Goal: Transaction & Acquisition: Download file/media

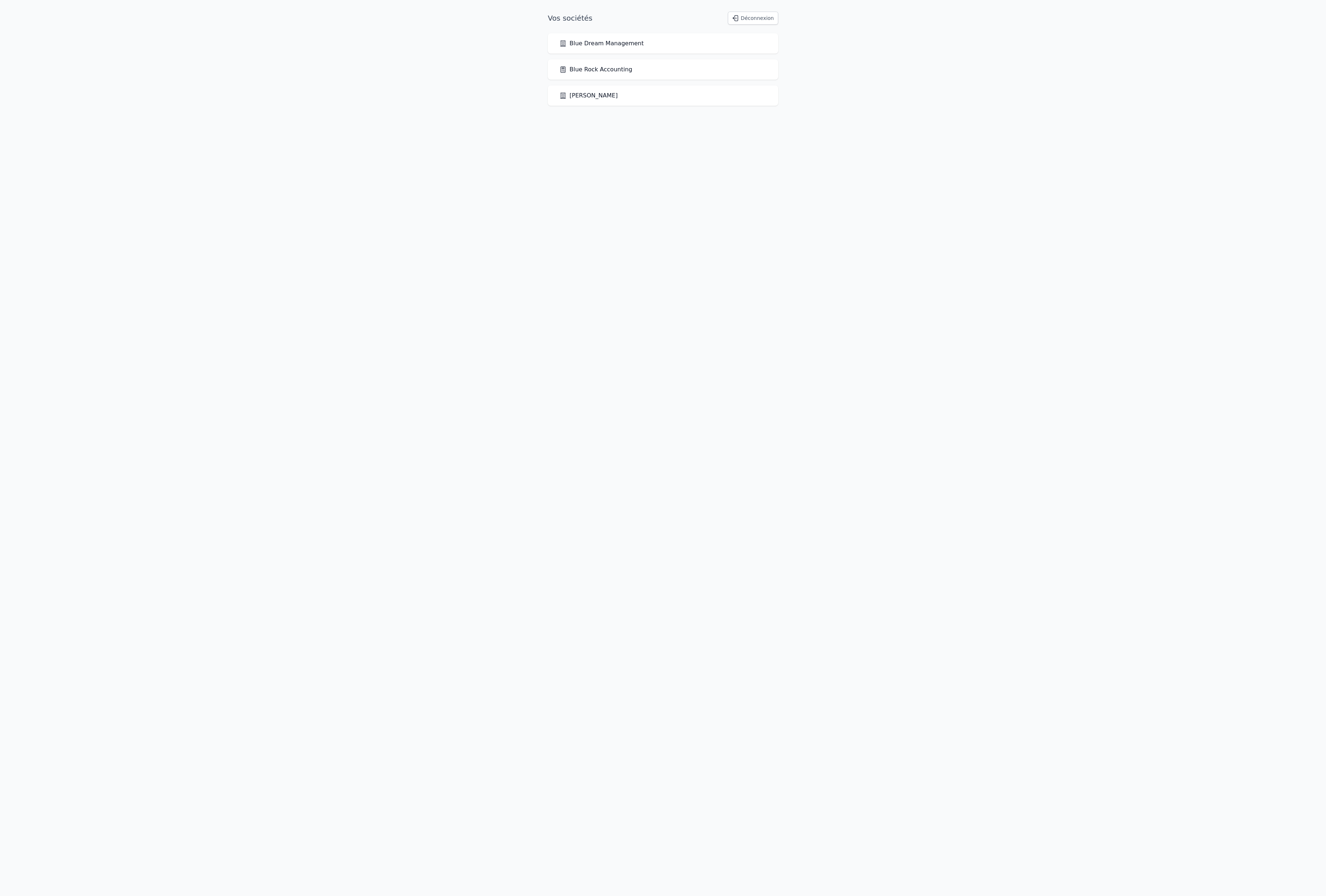
click at [632, 74] on link "Blue Rock Accounting" at bounding box center [596, 70] width 73 height 9
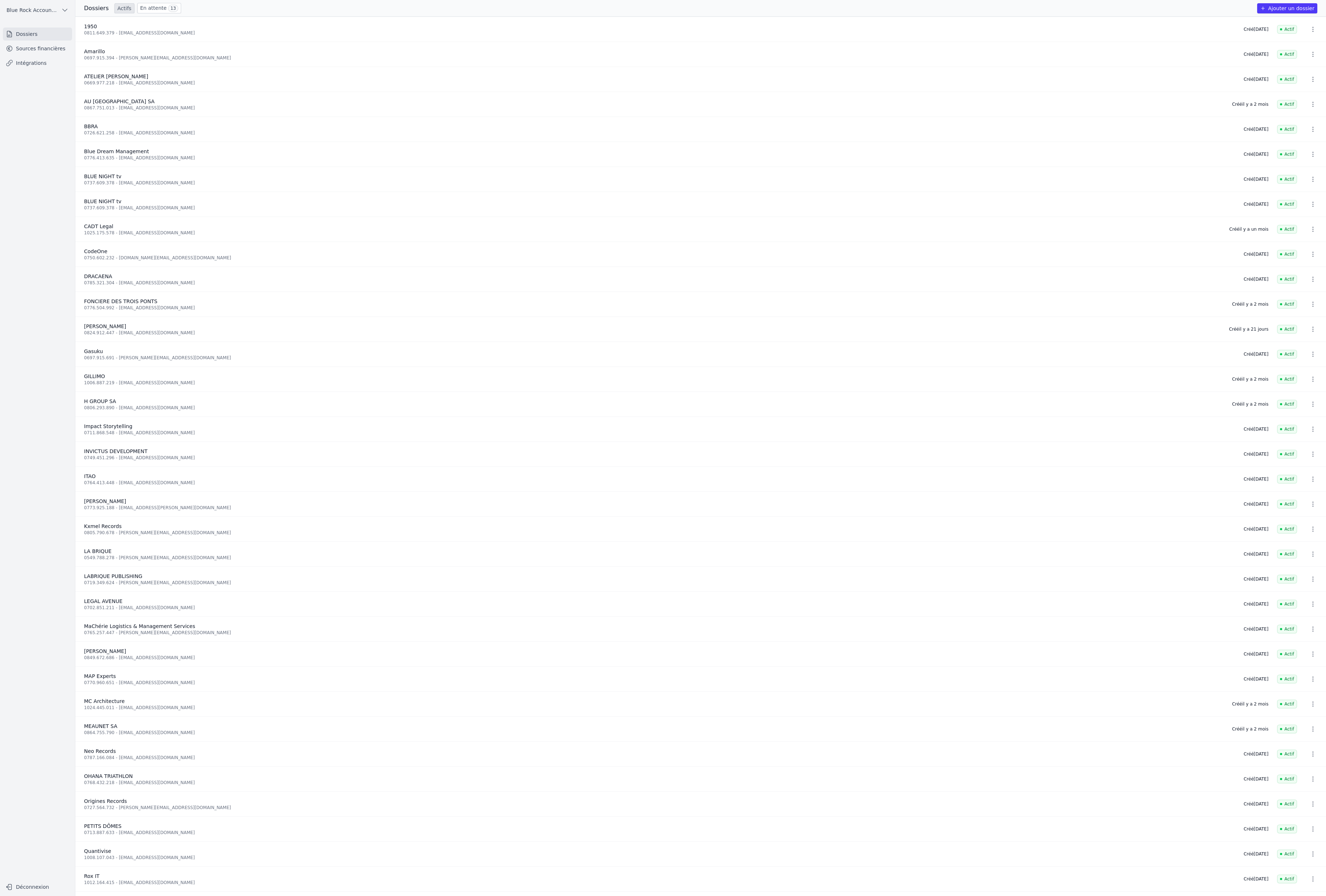
click at [72, 55] on link "Sources financières" at bounding box center [37, 48] width 69 height 13
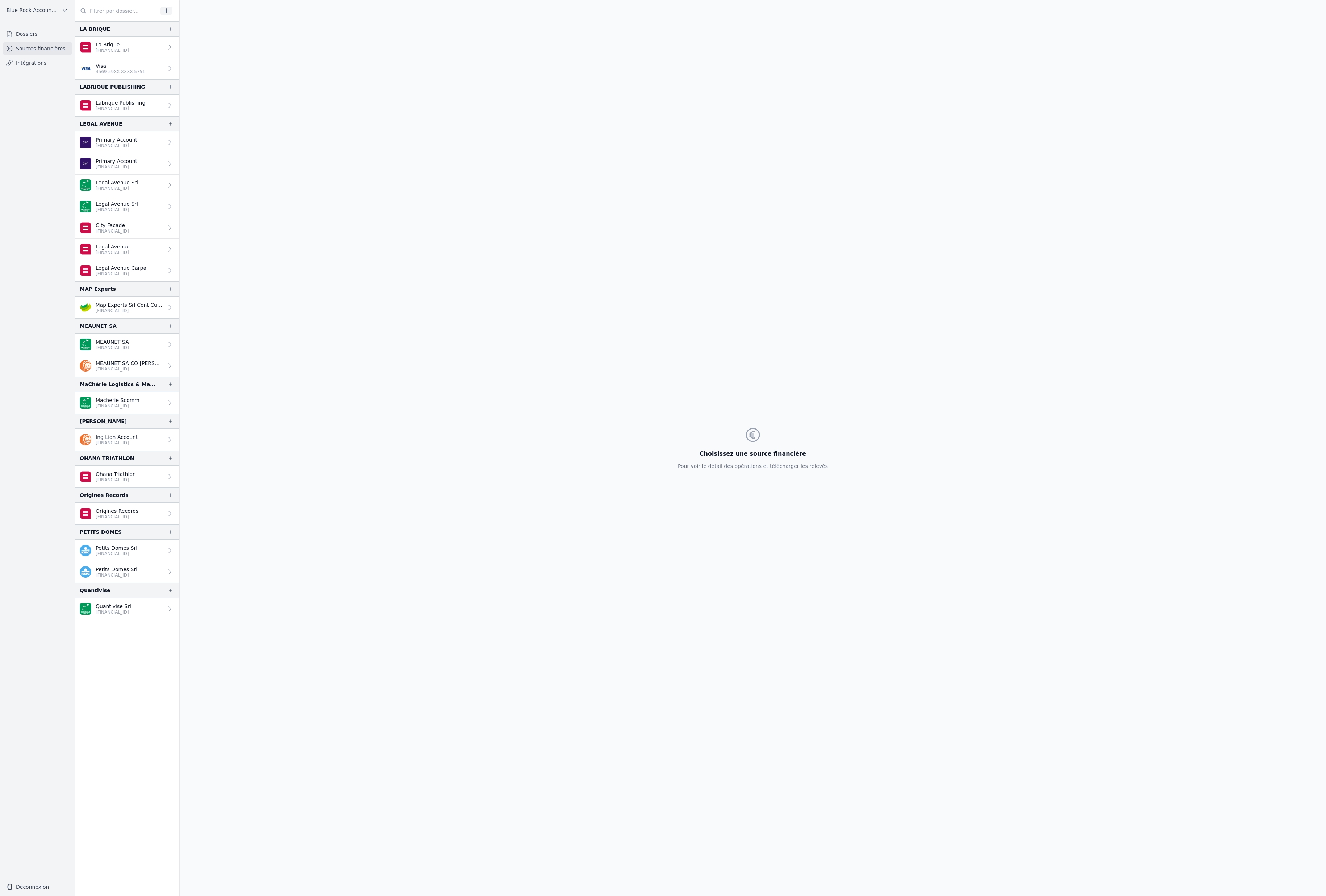
scroll to position [1129, 0]
click at [139, 403] on p "Macherie Scomm" at bounding box center [117, 400] width 44 height 7
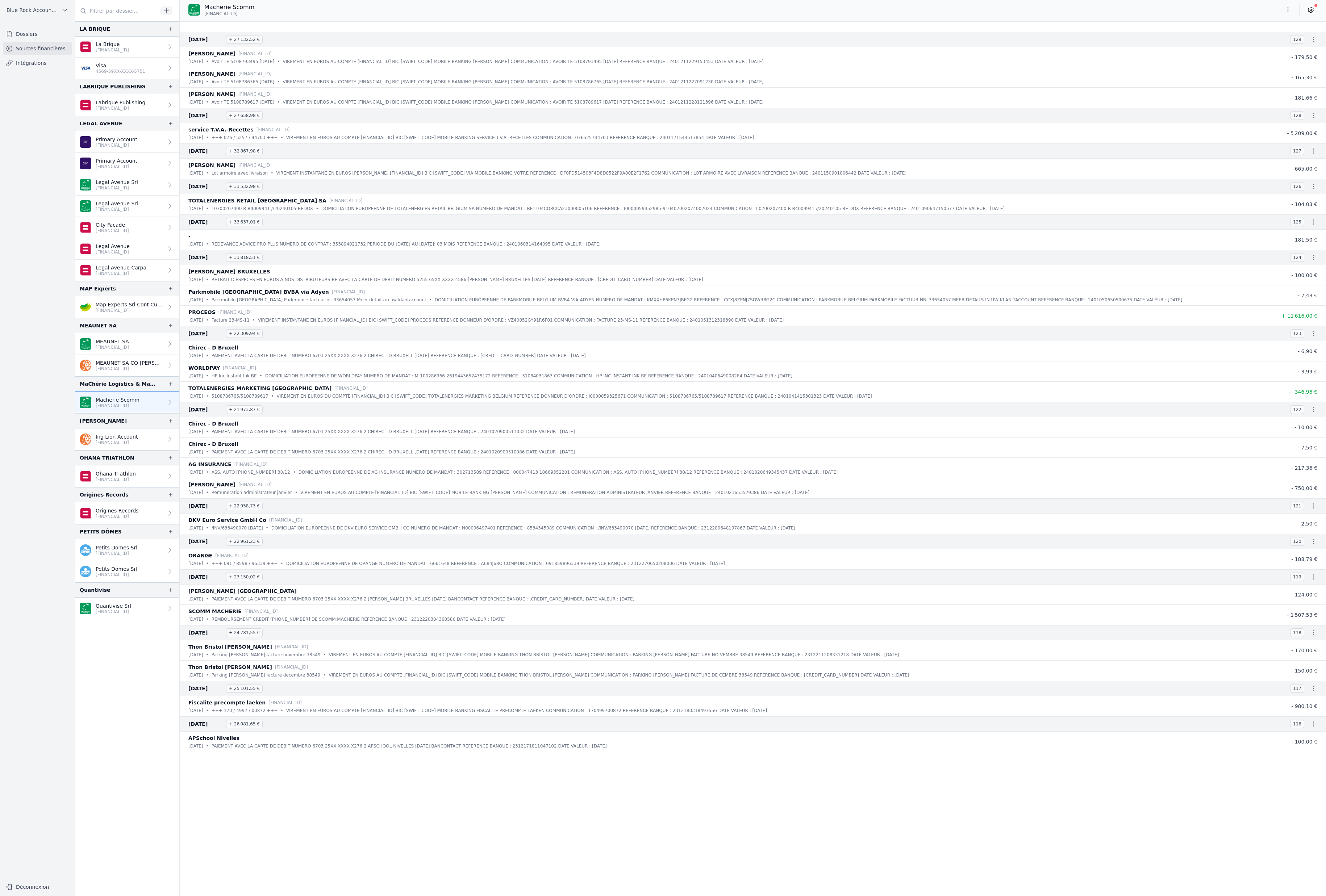
scroll to position [9693, 0]
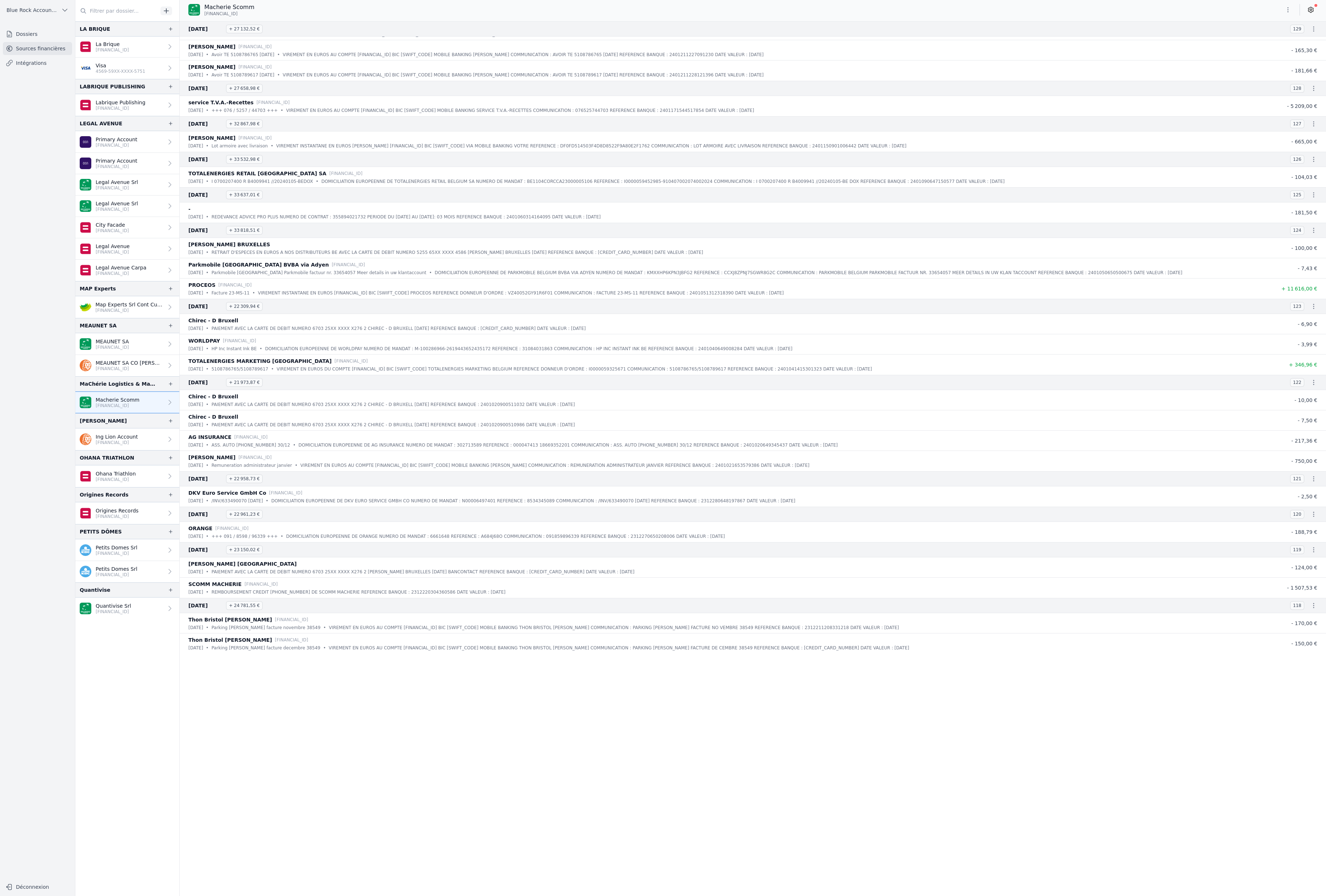
click at [1284, 13] on icon "button" at bounding box center [1288, 10] width 7 height 7
click at [1255, 53] on button "Exporter" at bounding box center [1229, 47] width 52 height 14
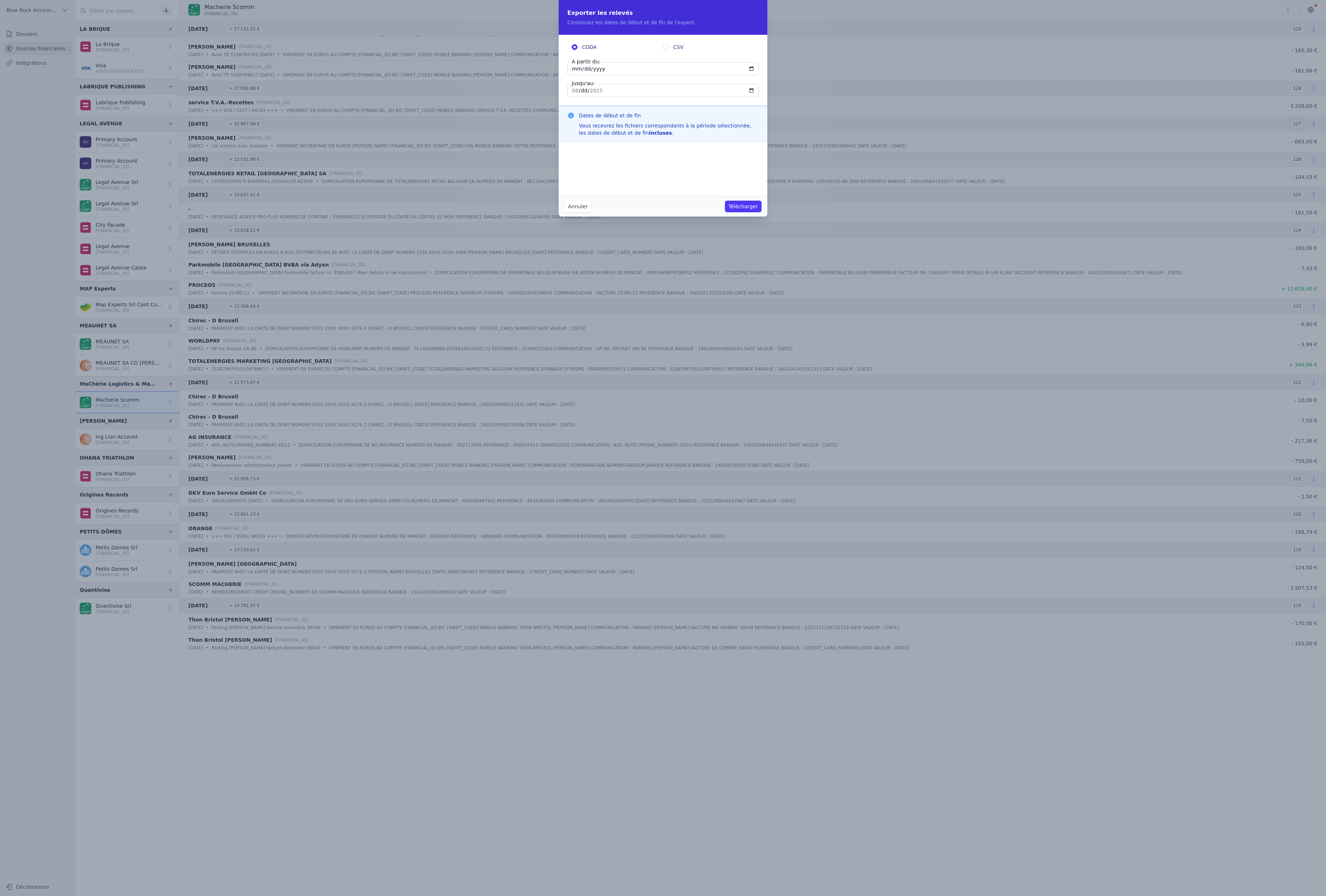
click at [670, 75] on input "[DATE]" at bounding box center [663, 68] width 191 height 13
type input "[DATE]"
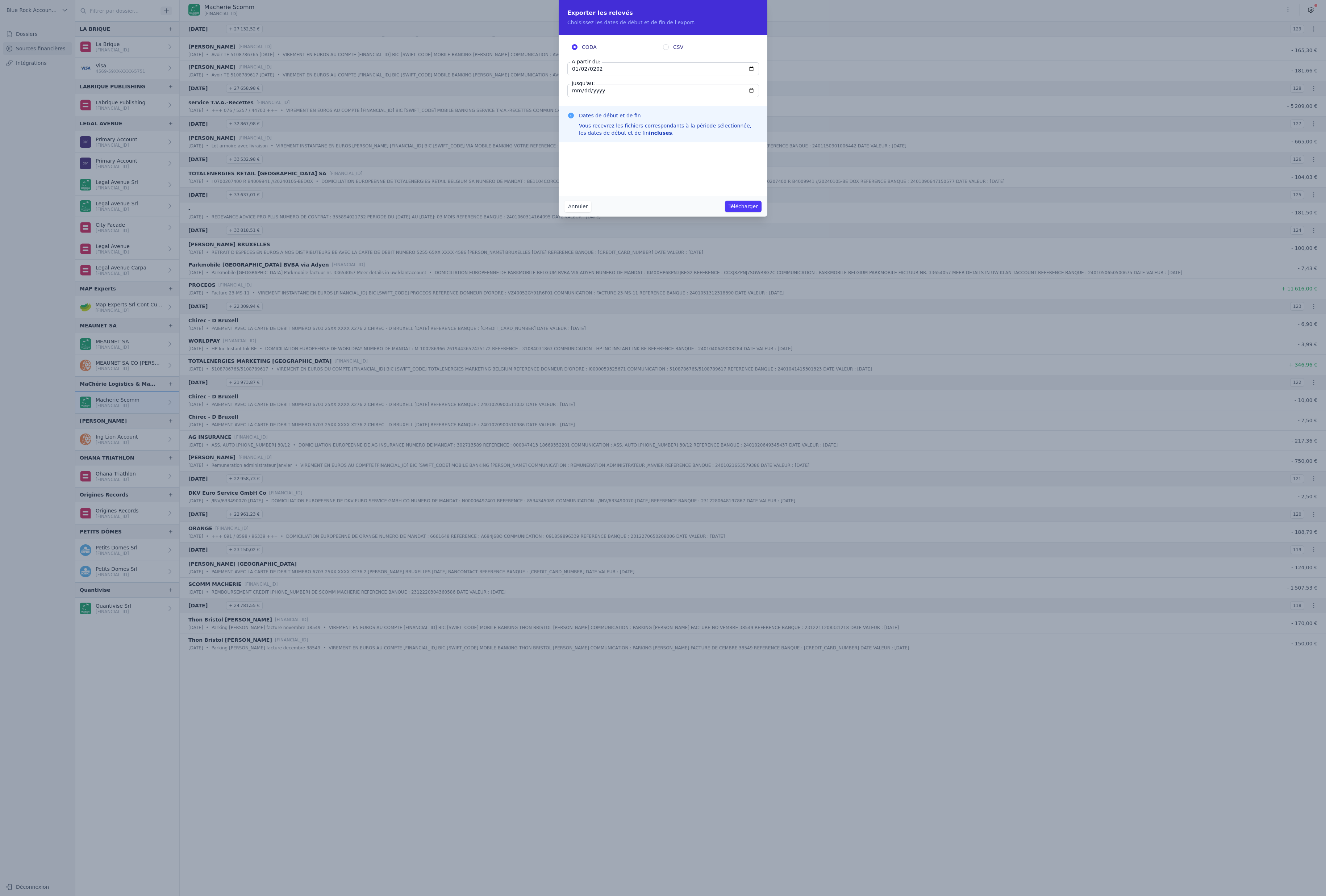
type input "[DATE]"
click at [665, 53] on fieldset "CODA CSV" at bounding box center [663, 48] width 191 height 10
click at [665, 50] on input "CSV" at bounding box center [665, 47] width 6 height 6
radio input "true"
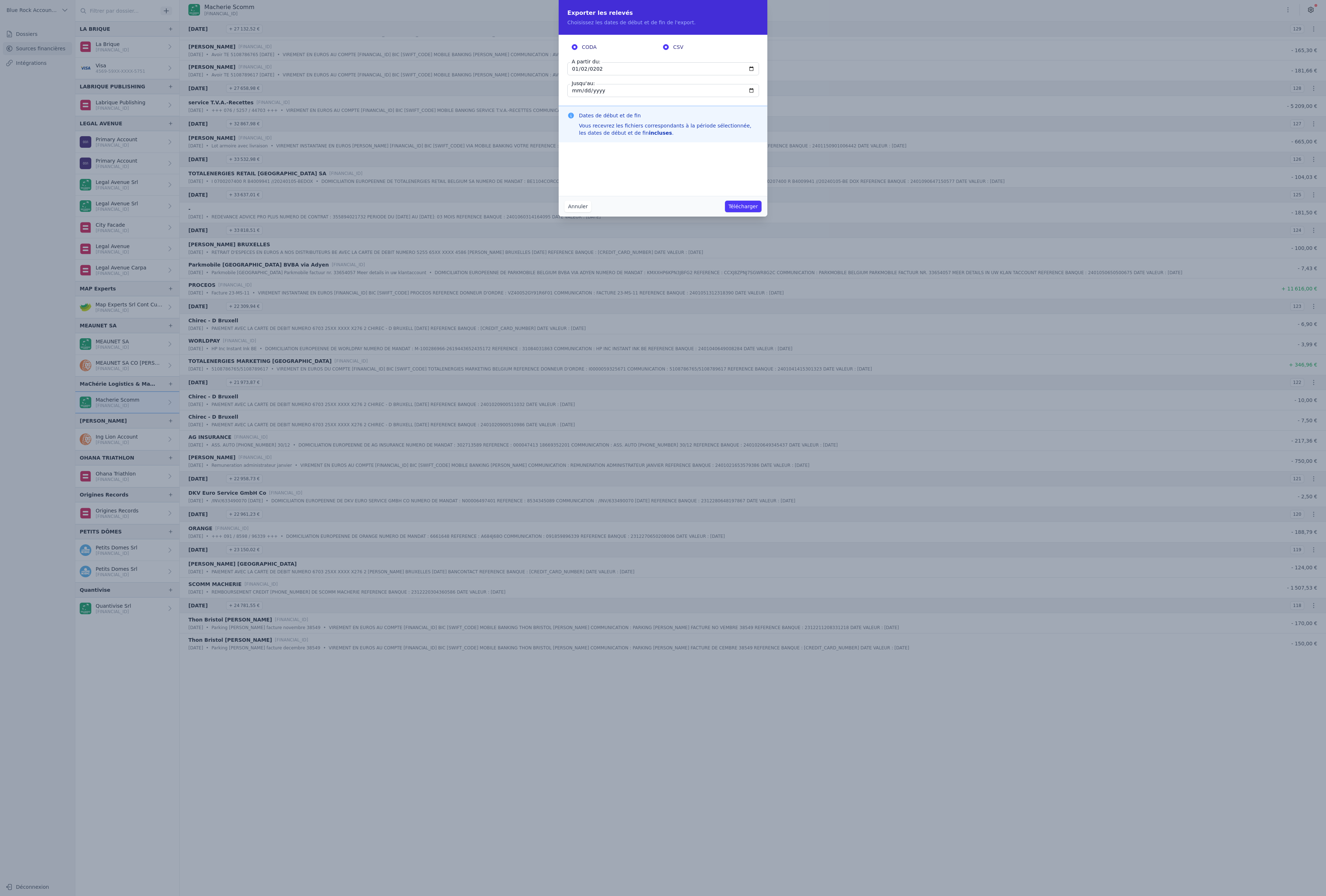
radio input "false"
drag, startPoint x: 788, startPoint y: 230, endPoint x: 624, endPoint y: 104, distance: 206.8
click at [629, 98] on div "Exporter les relevés Choisissez les dates de début et de fin de l'export. CODA …" at bounding box center [663, 108] width 209 height 216
click at [604, 75] on input "[DATE]" at bounding box center [663, 68] width 191 height 13
type input "[DATE]"
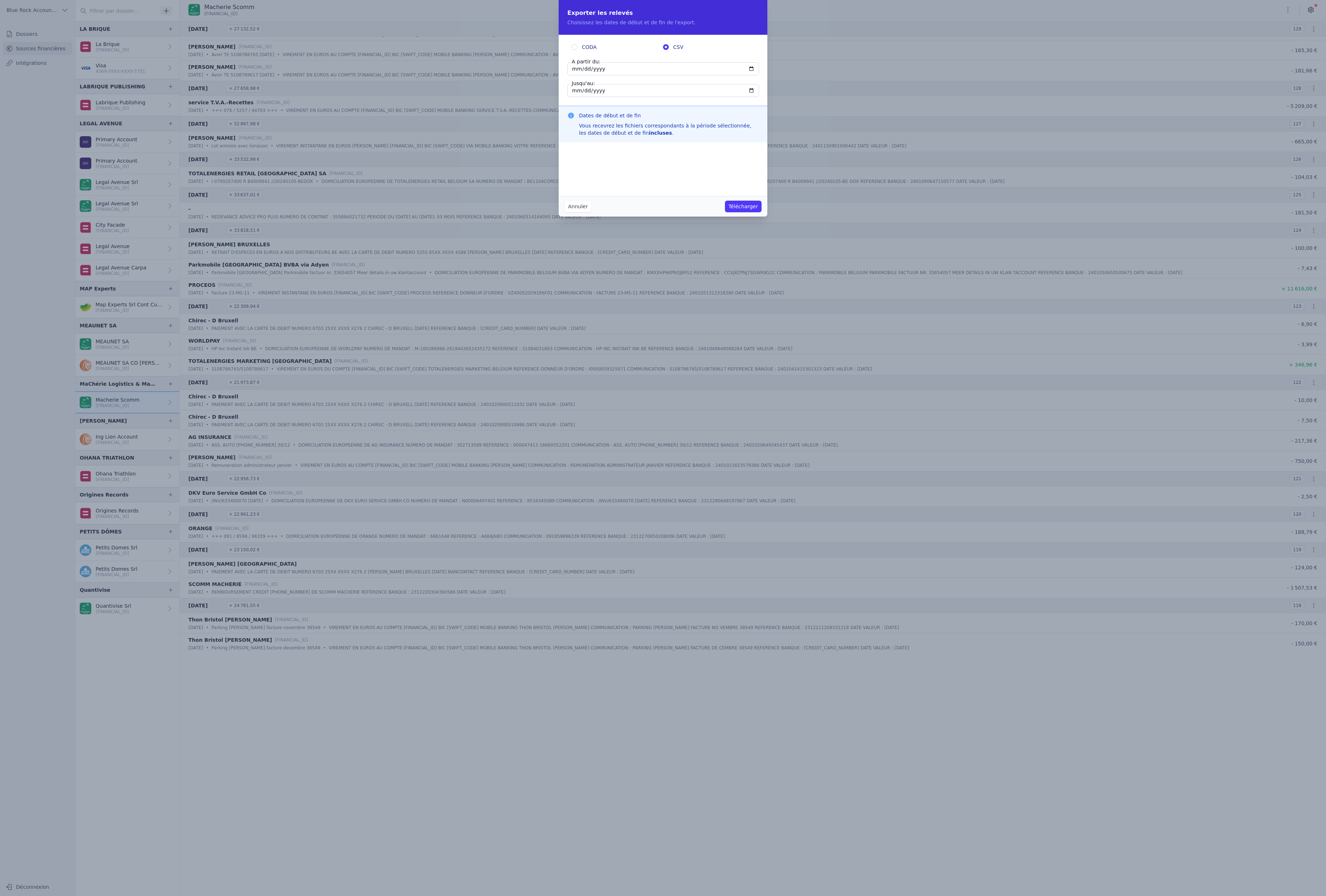
click at [762, 212] on button "Télécharger" at bounding box center [743, 206] width 37 height 12
type input "[DATE]"
click at [762, 212] on button "Télécharger" at bounding box center [743, 206] width 37 height 12
